Goal: Task Accomplishment & Management: Manage account settings

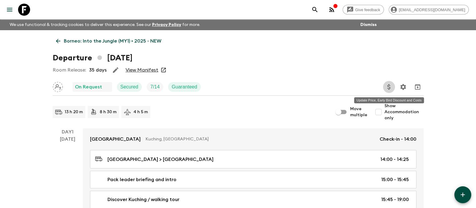
click at [390, 88] on icon "Update Price, Early Bird Discount and Costs" at bounding box center [388, 86] width 3 height 5
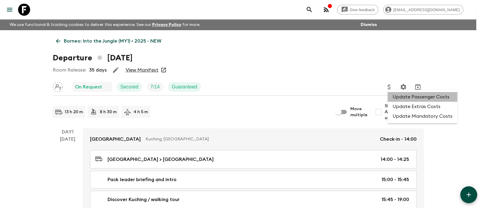
click at [424, 98] on li "Update Passenger Costs" at bounding box center [423, 97] width 70 height 10
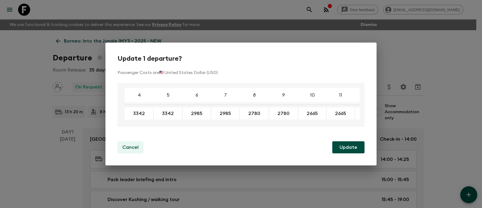
click at [126, 149] on p "Cancel" at bounding box center [130, 146] width 16 height 7
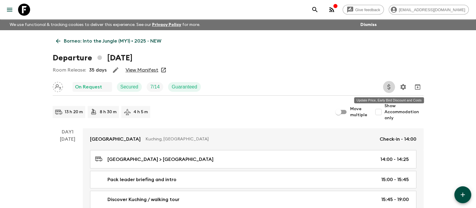
click at [391, 85] on icon "Update Price, Early Bird Discount and Costs" at bounding box center [389, 86] width 7 height 7
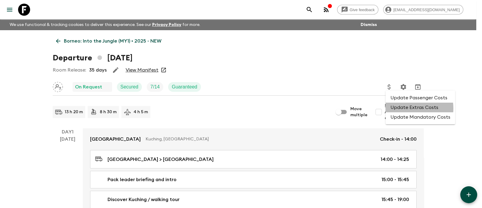
click at [405, 108] on li "Update Extras Costs" at bounding box center [421, 107] width 70 height 10
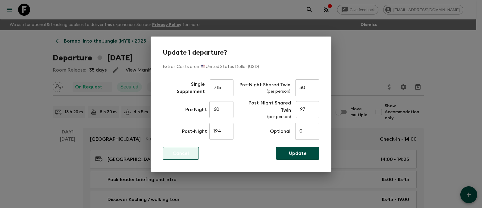
click at [184, 153] on p "Cancel" at bounding box center [181, 152] width 16 height 7
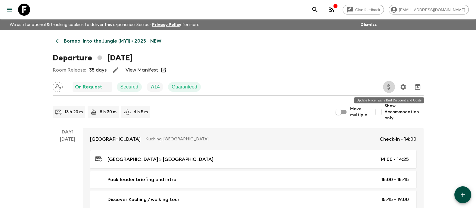
click at [387, 87] on icon "Update Price, Early Bird Discount and Costs" at bounding box center [389, 86] width 7 height 7
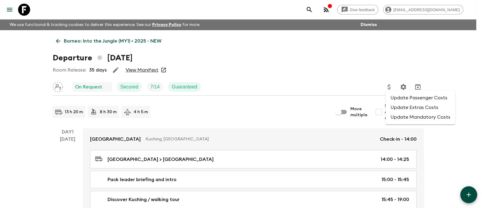
click at [413, 120] on li "Update Mandatory Costs" at bounding box center [421, 117] width 70 height 10
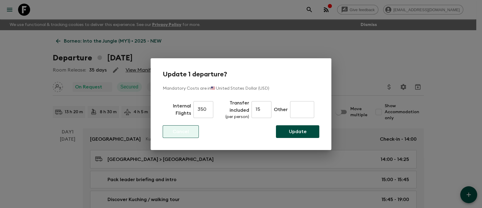
click at [189, 135] on button "Cancel" at bounding box center [181, 131] width 36 height 13
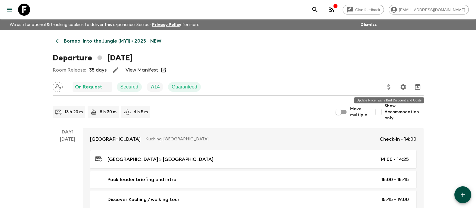
click at [388, 89] on icon "Update Price, Early Bird Discount and Costs" at bounding box center [389, 86] width 7 height 7
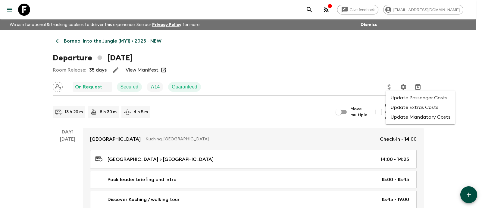
click at [397, 99] on li "Update Passenger Costs" at bounding box center [421, 98] width 70 height 10
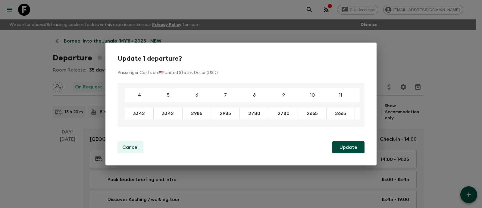
click at [131, 147] on p "Cancel" at bounding box center [130, 146] width 16 height 7
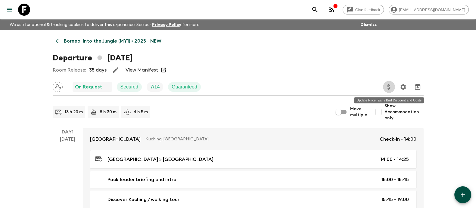
click at [390, 87] on icon "Update Price, Early Bird Discount and Costs" at bounding box center [388, 86] width 3 height 5
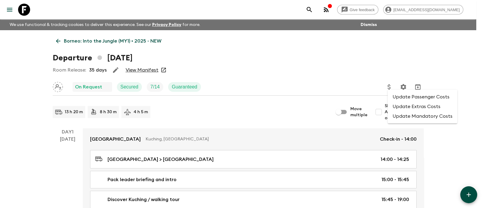
click at [423, 116] on li "Update Mandatory Costs" at bounding box center [423, 116] width 70 height 10
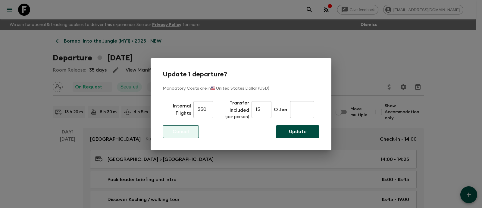
click at [193, 134] on button "Cancel" at bounding box center [181, 131] width 36 height 13
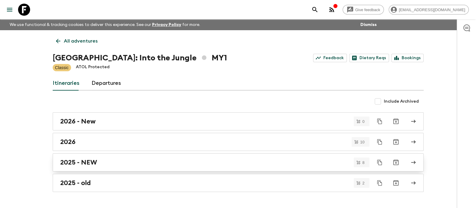
click at [77, 164] on h2 "2025 - NEW" at bounding box center [78, 162] width 37 height 8
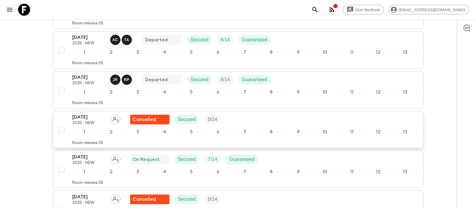
scroll to position [188, 0]
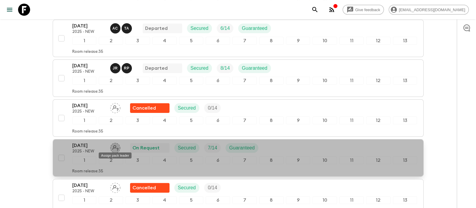
click at [117, 147] on icon "Assign pack leader" at bounding box center [115, 147] width 10 height 10
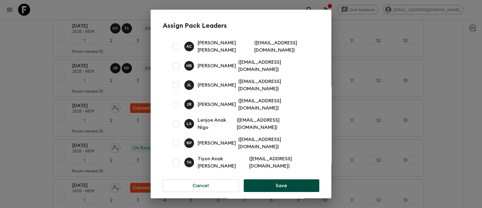
click at [177, 156] on input "checkbox" at bounding box center [176, 162] width 12 height 12
checkbox input "true"
click at [178, 137] on input "checkbox" at bounding box center [176, 143] width 12 height 12
checkbox input "true"
click at [296, 179] on button "Save" at bounding box center [282, 185] width 76 height 13
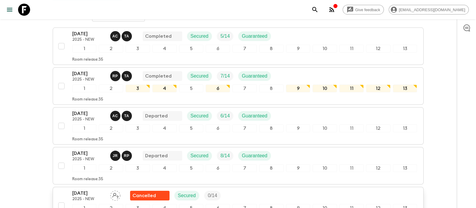
scroll to position [0, 0]
